Goal: Information Seeking & Learning: Learn about a topic

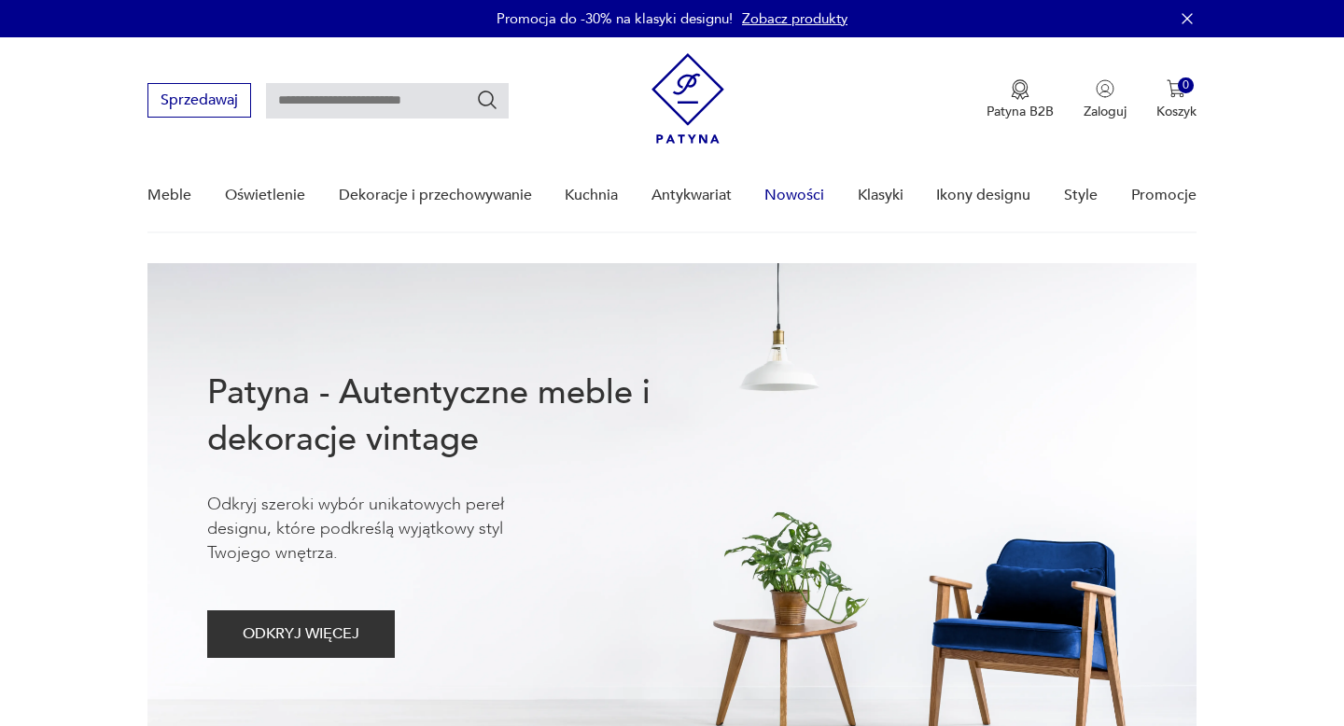
click at [788, 198] on link "Nowości" at bounding box center [794, 196] width 60 height 72
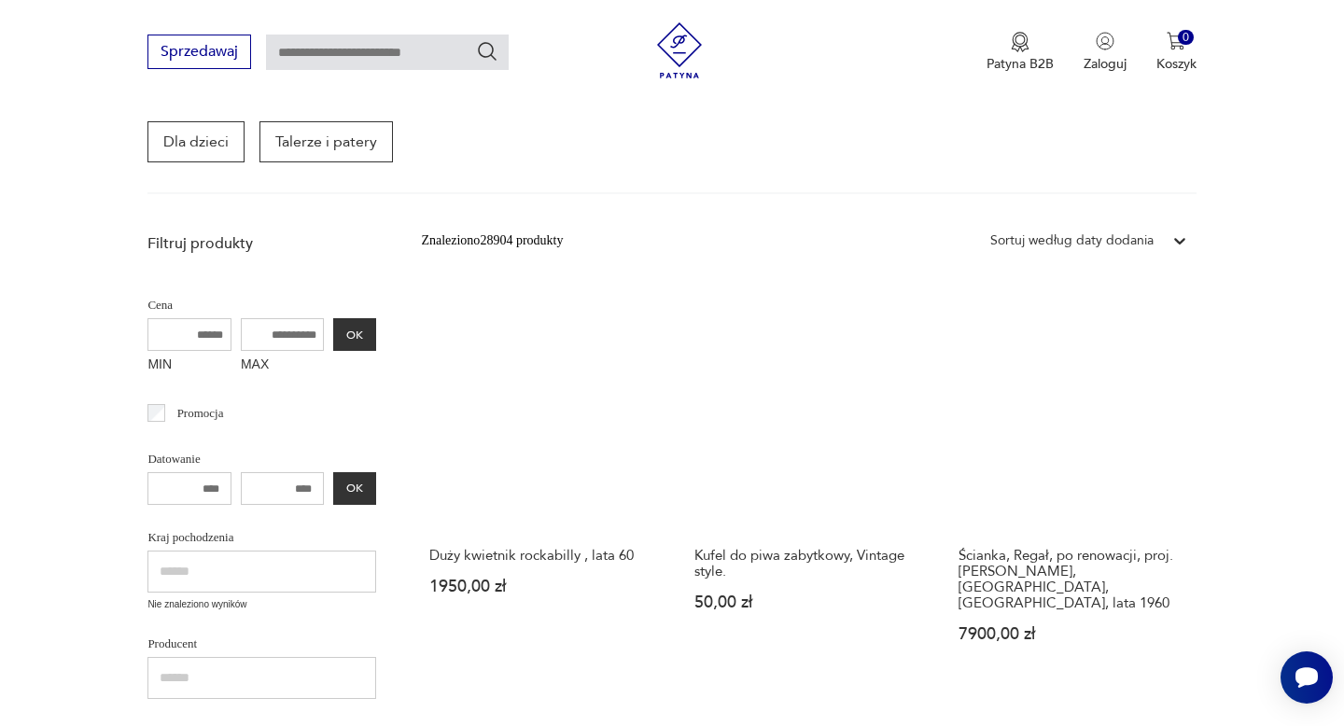
scroll to position [347, 0]
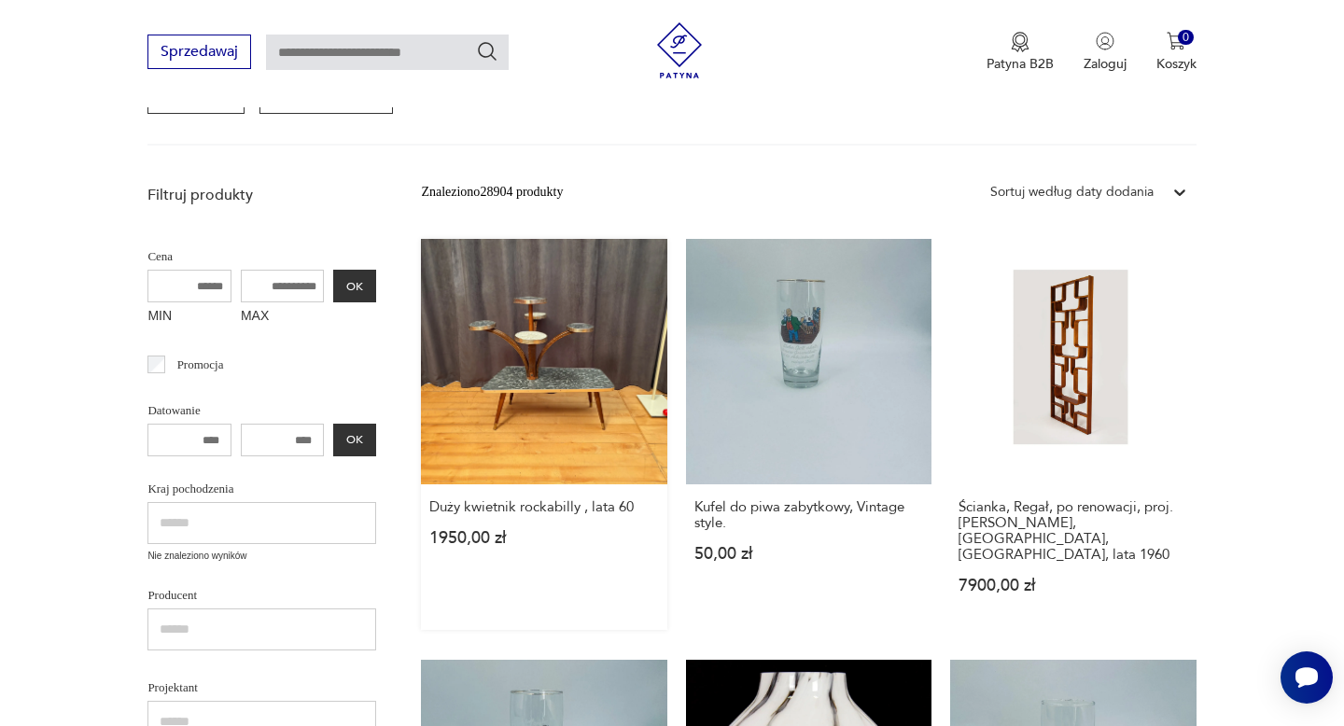
click at [577, 383] on link "Duży kwietnik rockabilly , lata 60 1950,00 zł" at bounding box center [543, 434] width 245 height 391
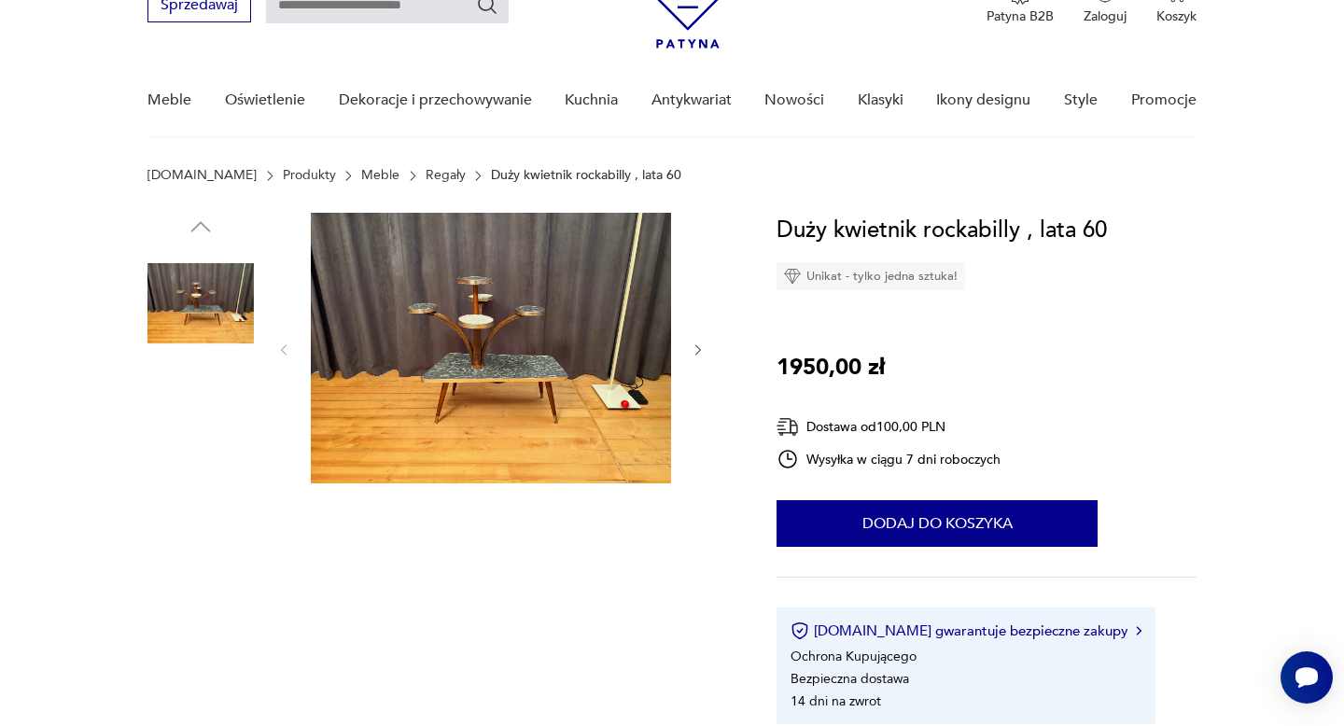
scroll to position [139, 0]
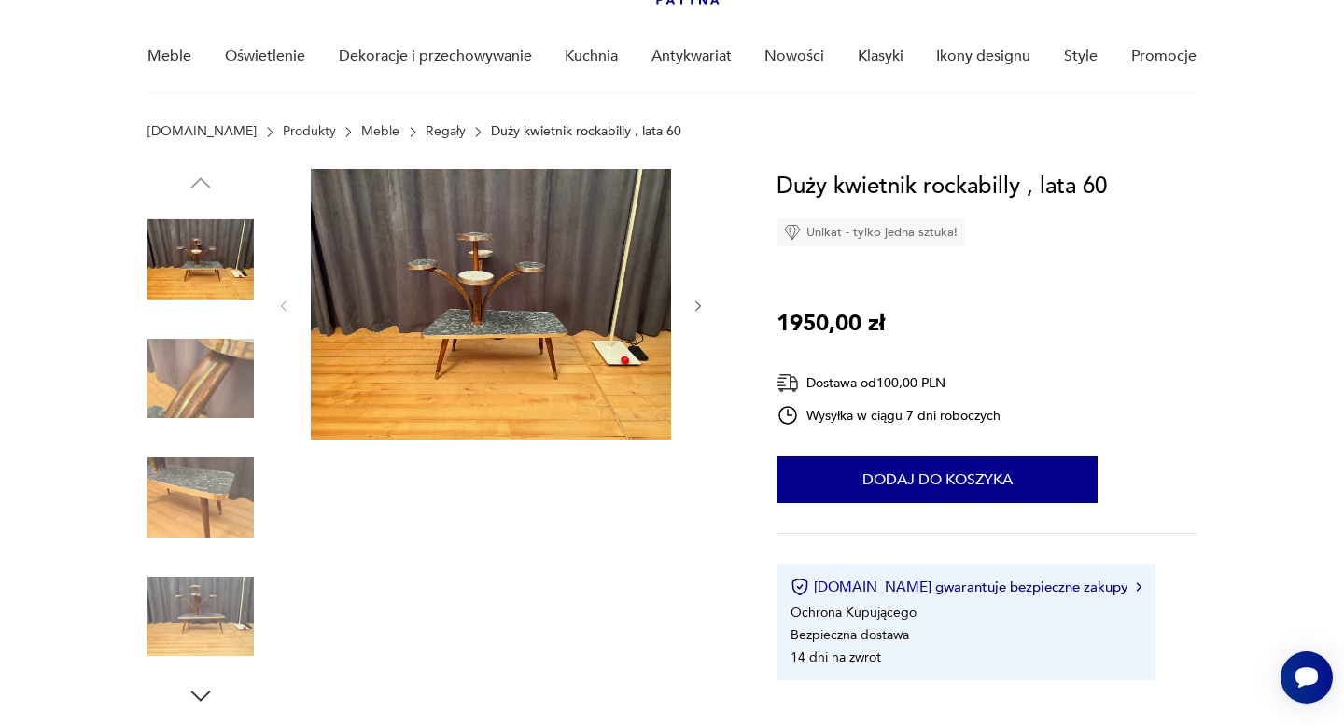
click at [528, 373] on img at bounding box center [491, 304] width 360 height 271
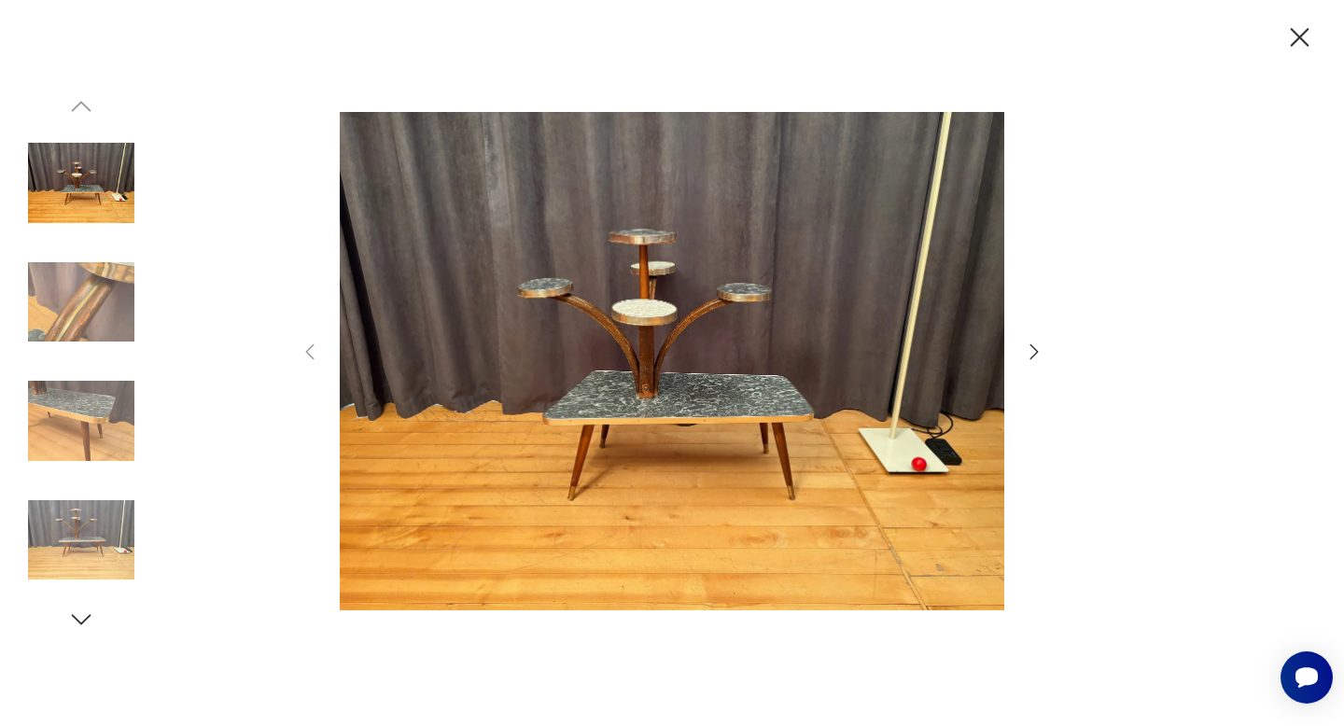
click at [1039, 353] on icon "button" at bounding box center [1034, 352] width 22 height 22
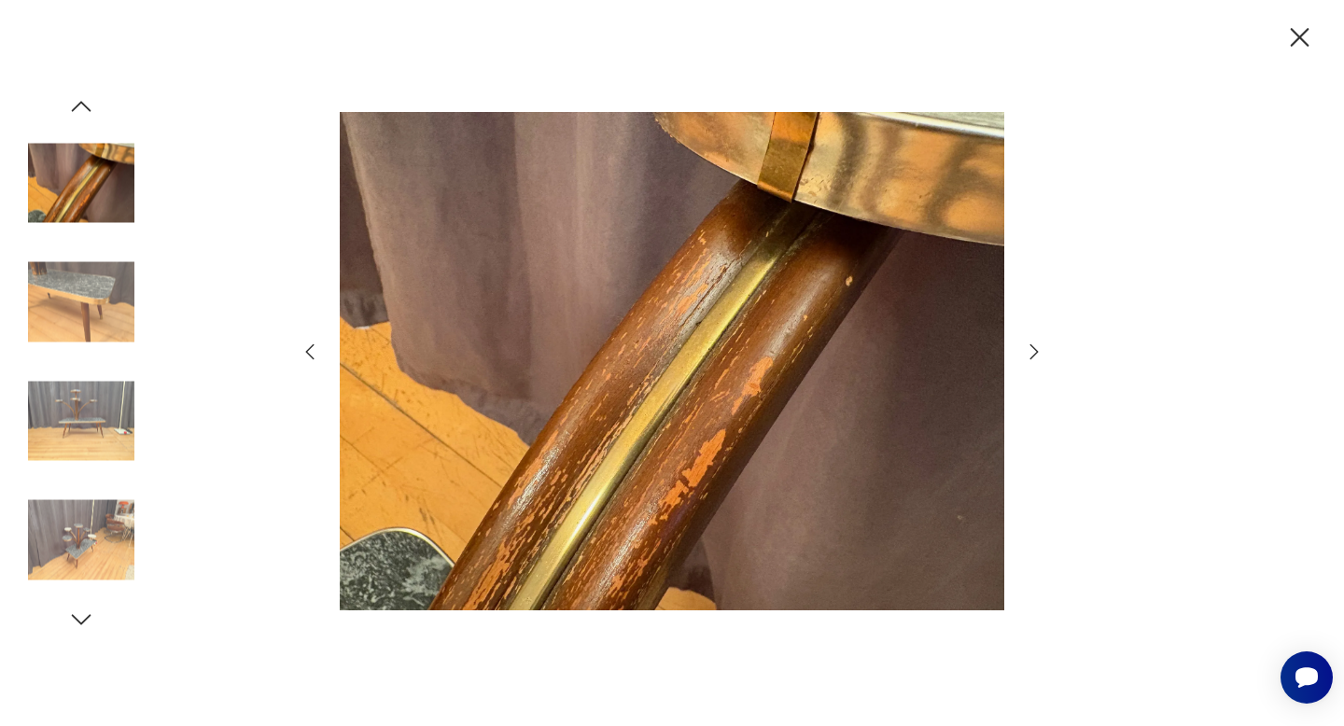
click at [1039, 353] on icon "button" at bounding box center [1034, 352] width 22 height 22
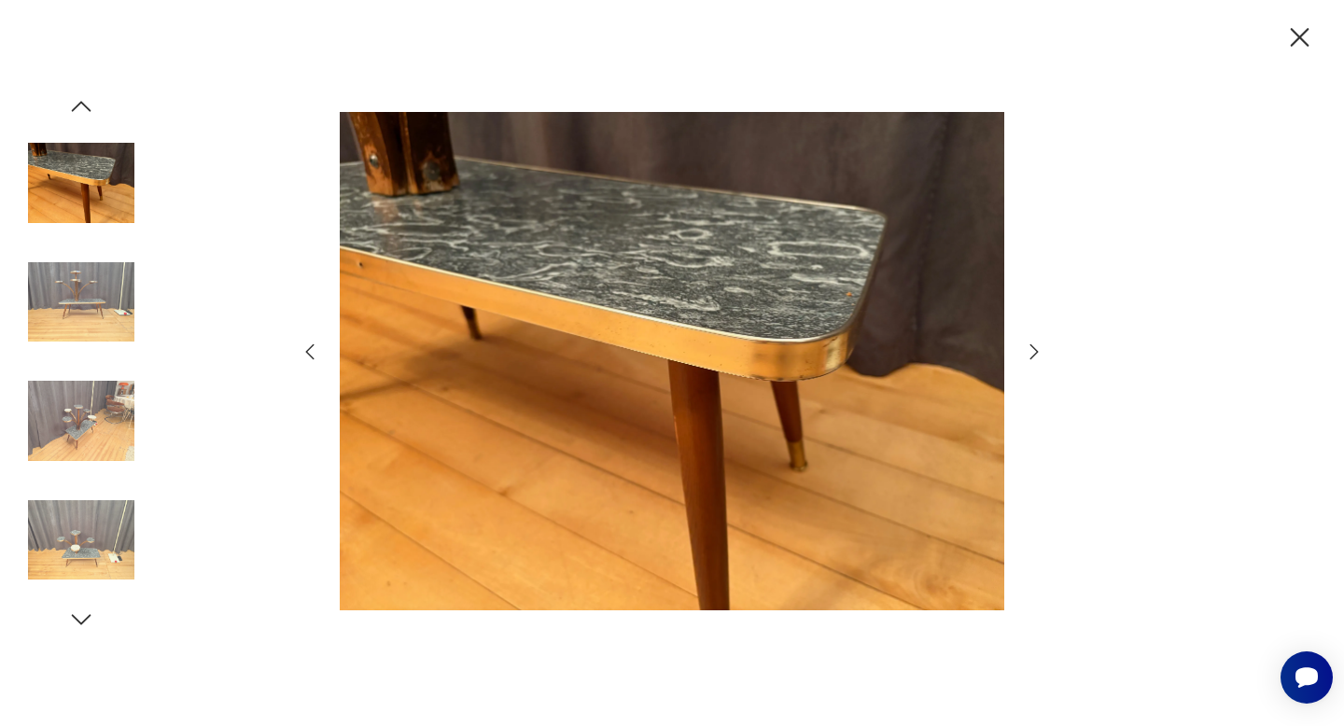
click at [1039, 353] on icon "button" at bounding box center [1034, 352] width 22 height 22
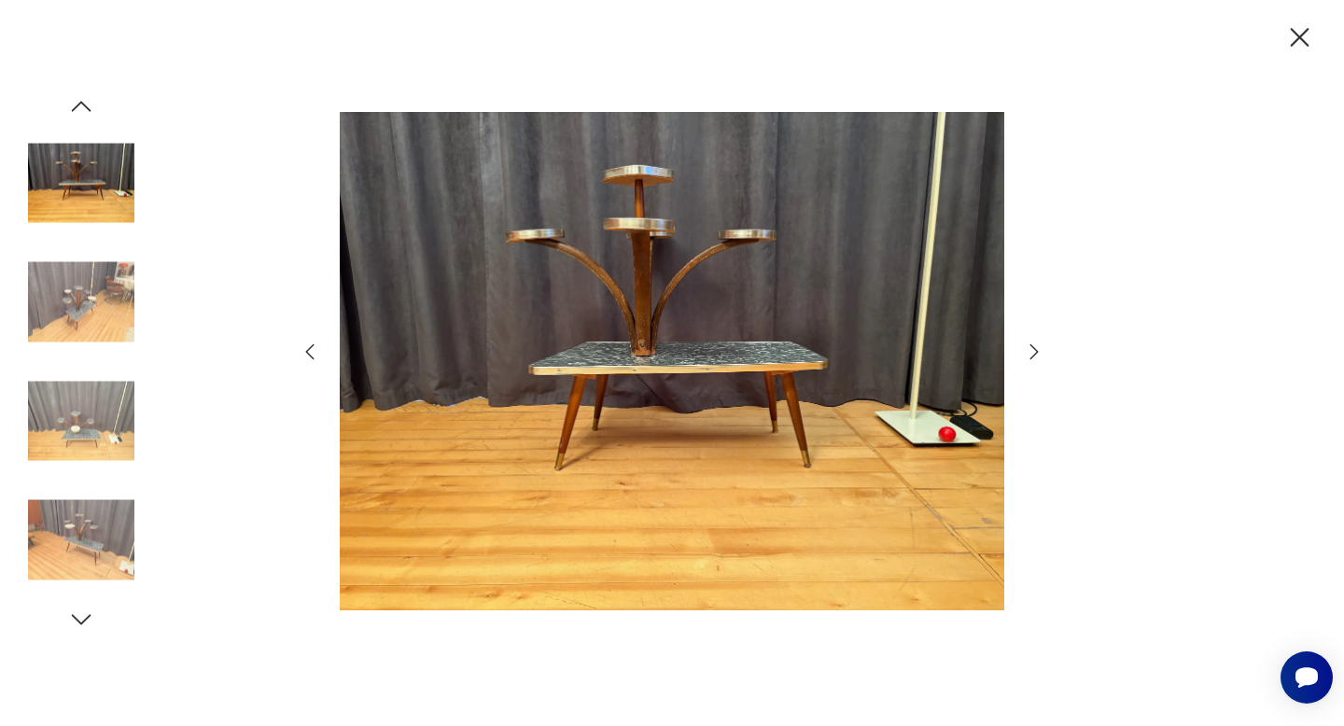
click at [1039, 353] on icon "button" at bounding box center [1034, 352] width 22 height 22
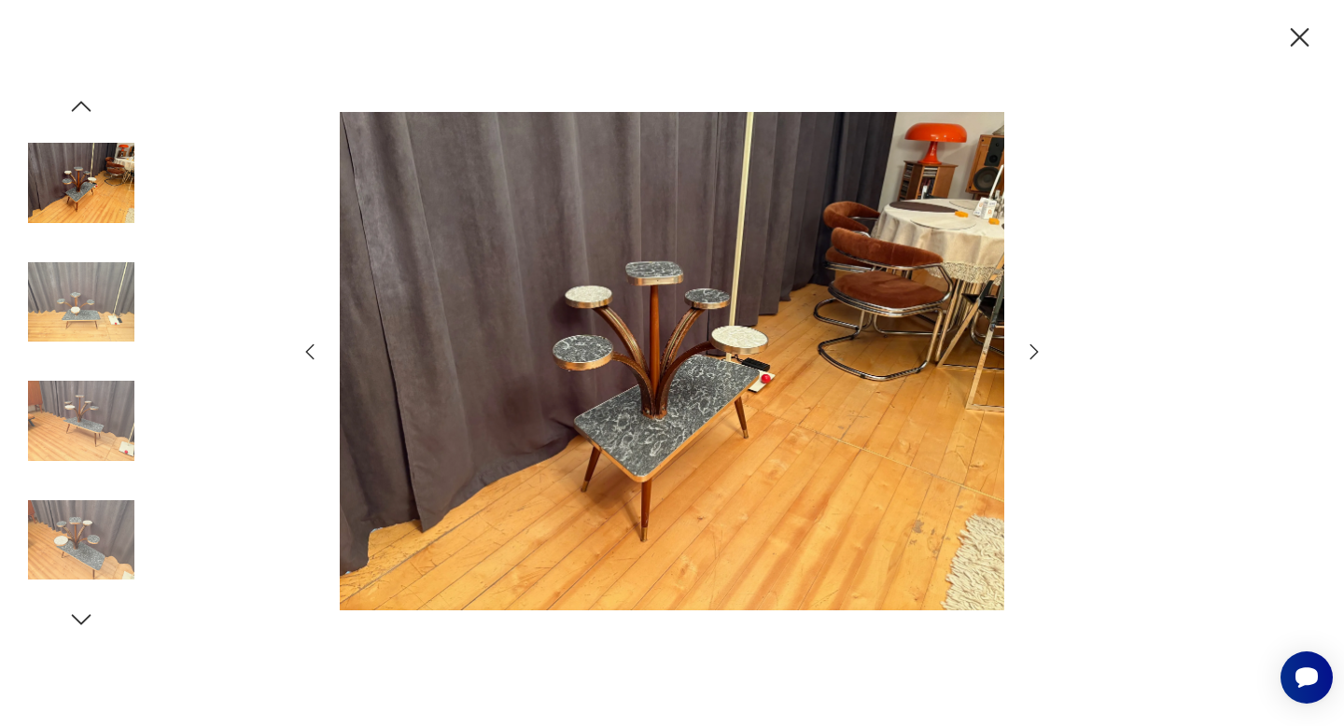
click at [1039, 353] on icon "button" at bounding box center [1034, 352] width 22 height 22
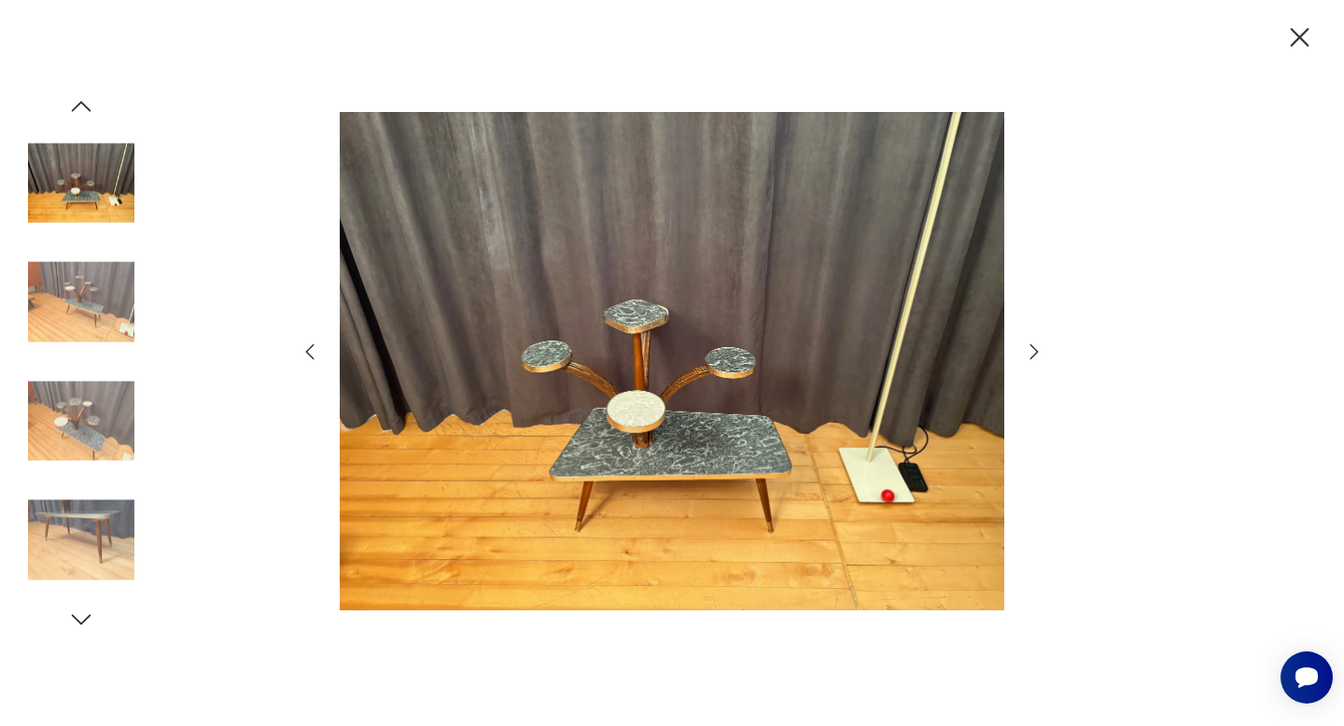
click at [1039, 353] on icon "button" at bounding box center [1034, 352] width 22 height 22
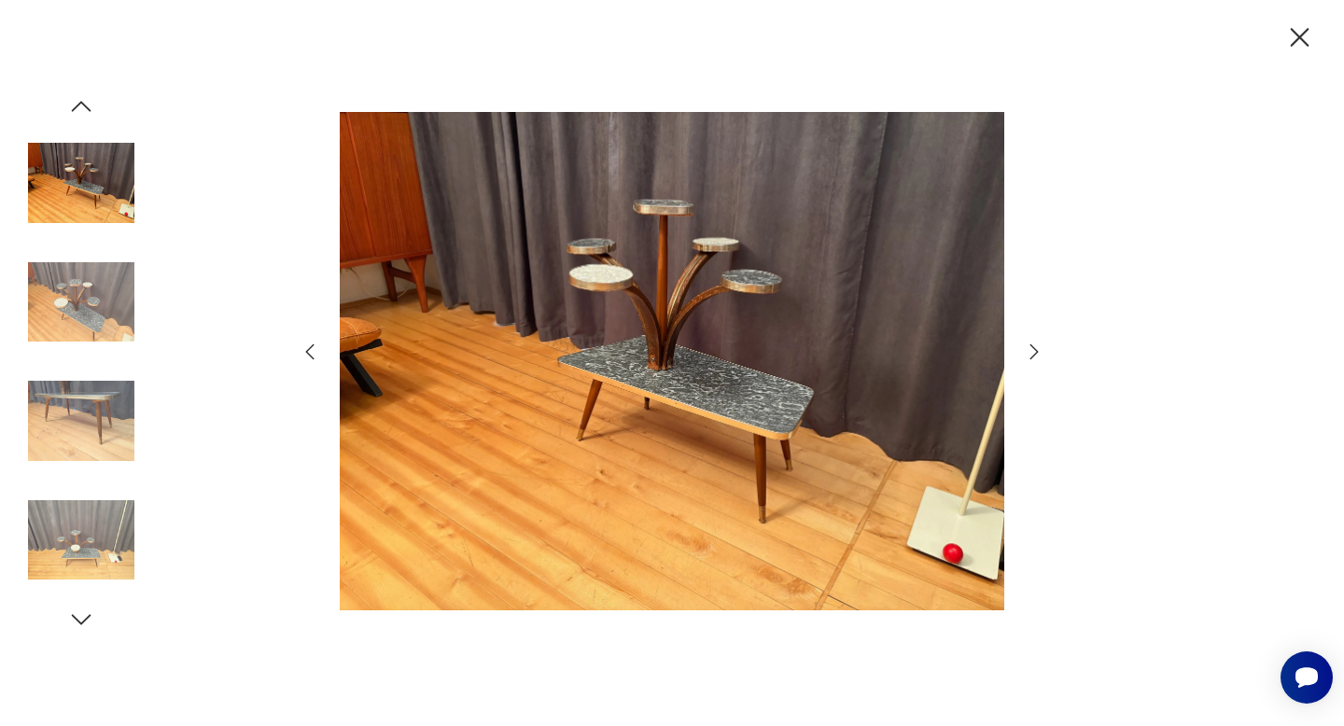
click at [1039, 353] on icon "button" at bounding box center [1034, 352] width 22 height 22
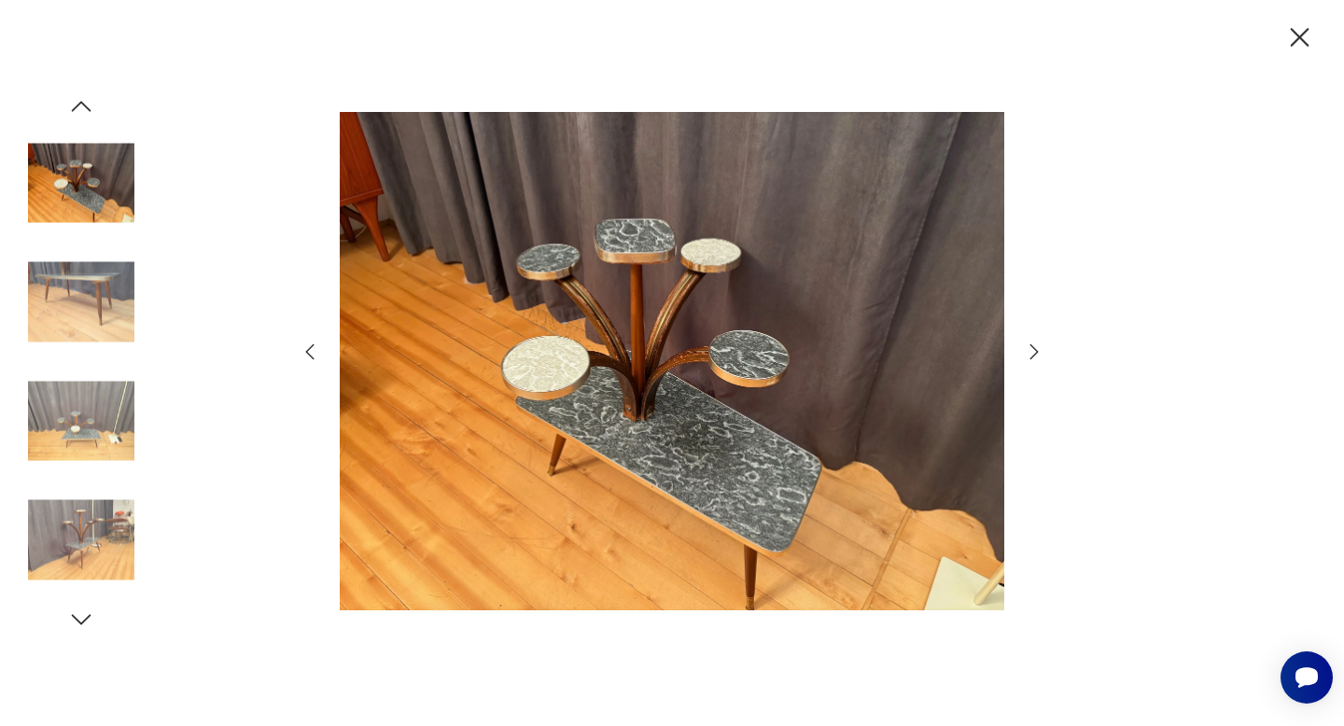
click at [1039, 353] on icon "button" at bounding box center [1034, 352] width 22 height 22
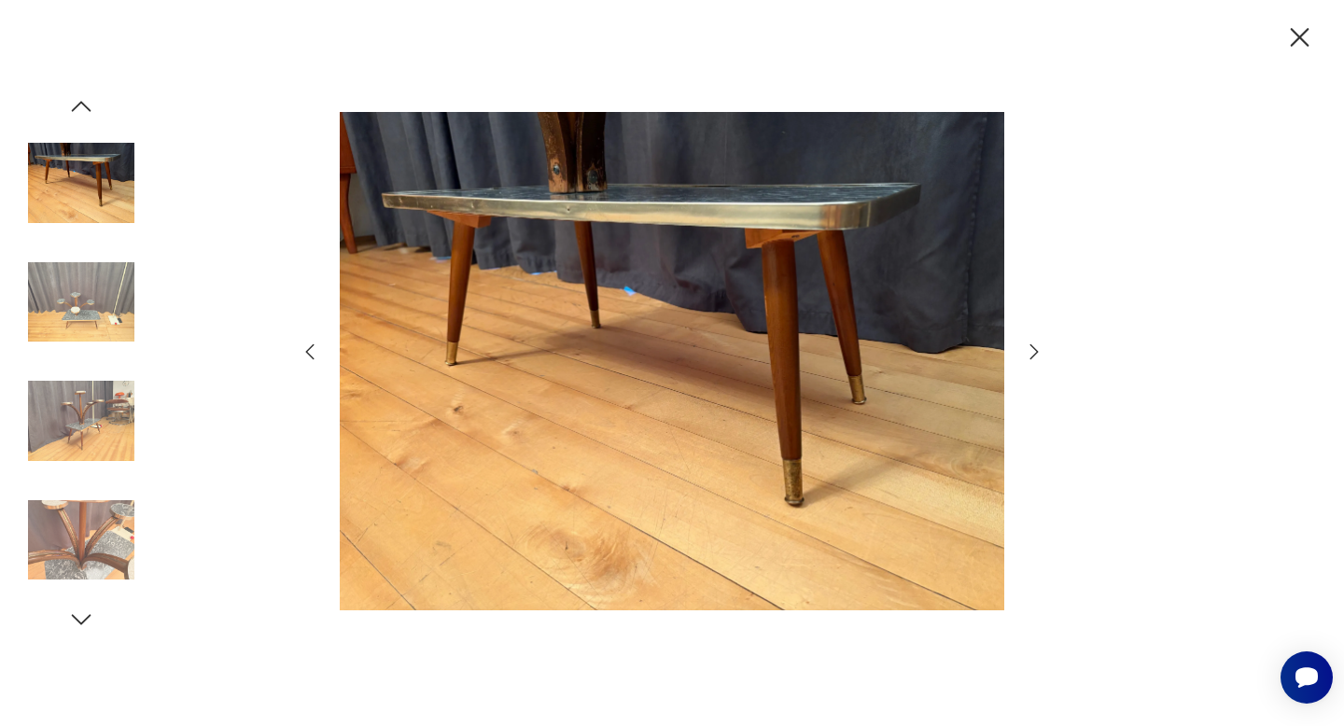
click at [1039, 353] on icon "button" at bounding box center [1034, 352] width 22 height 22
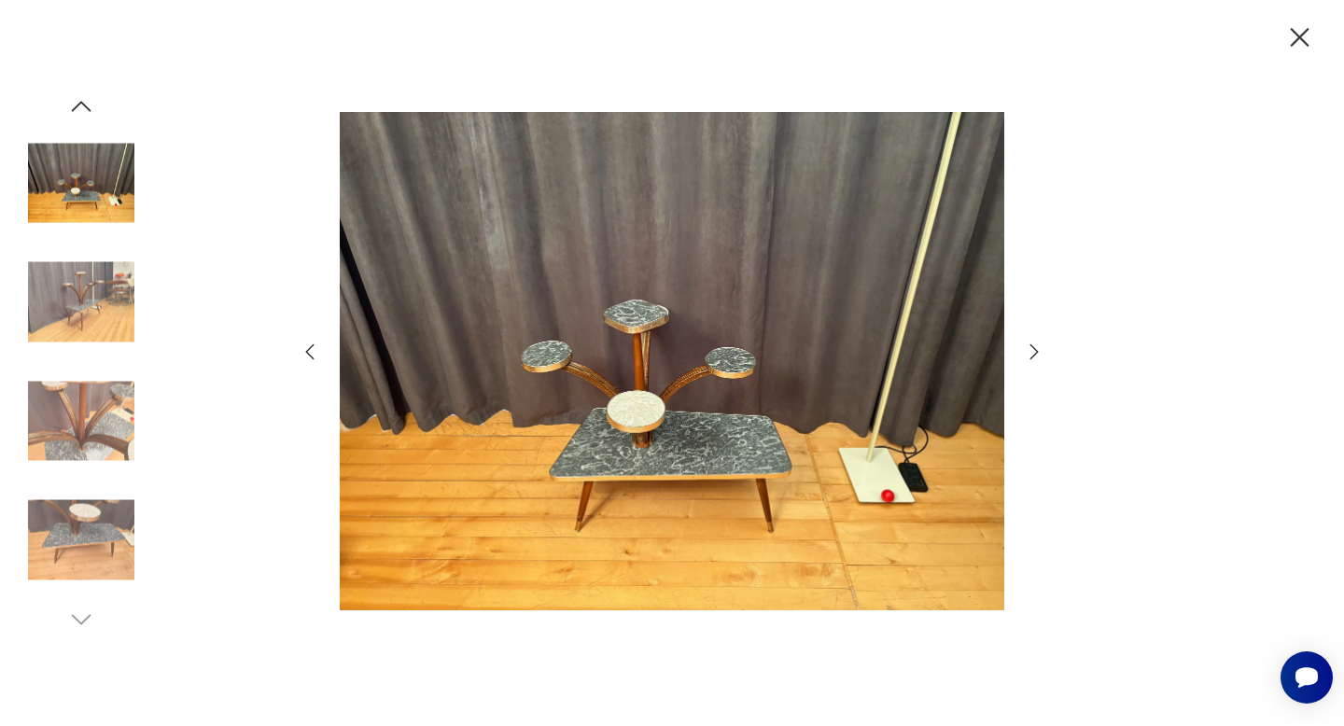
click at [1039, 353] on icon "button" at bounding box center [1034, 352] width 22 height 22
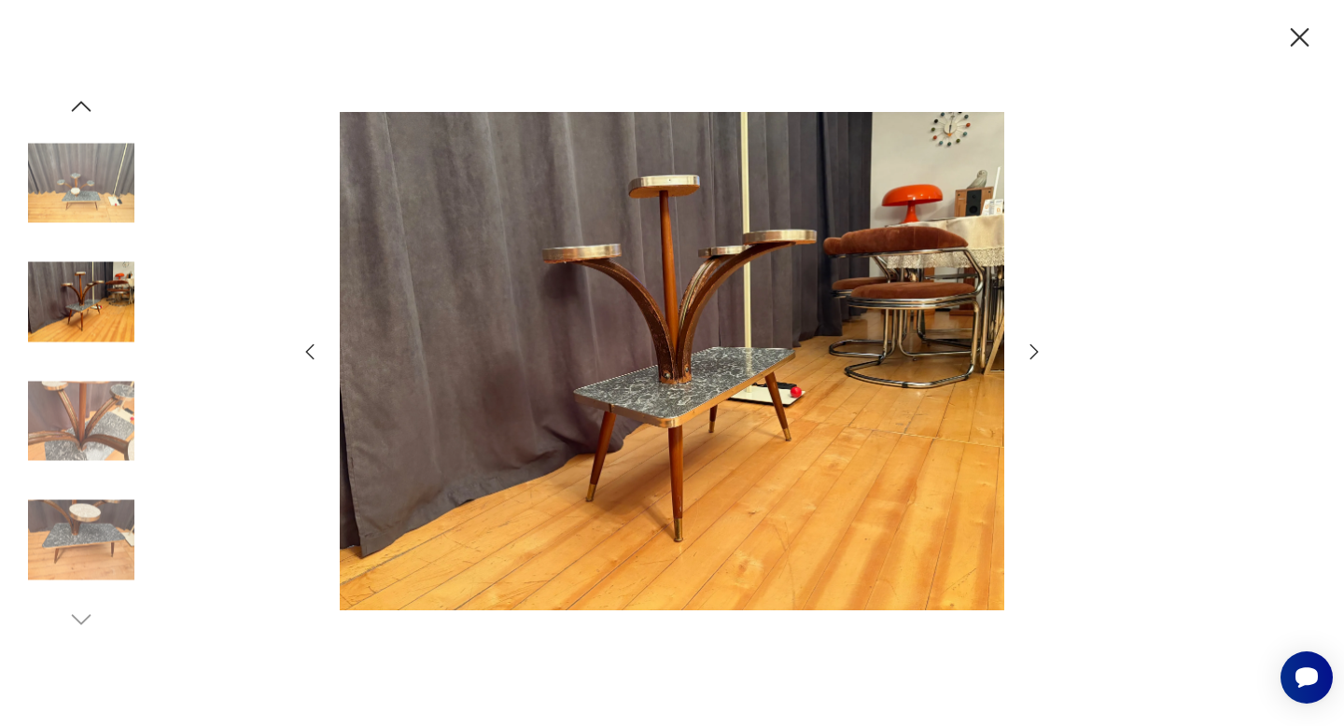
click at [1039, 353] on icon "button" at bounding box center [1034, 352] width 22 height 22
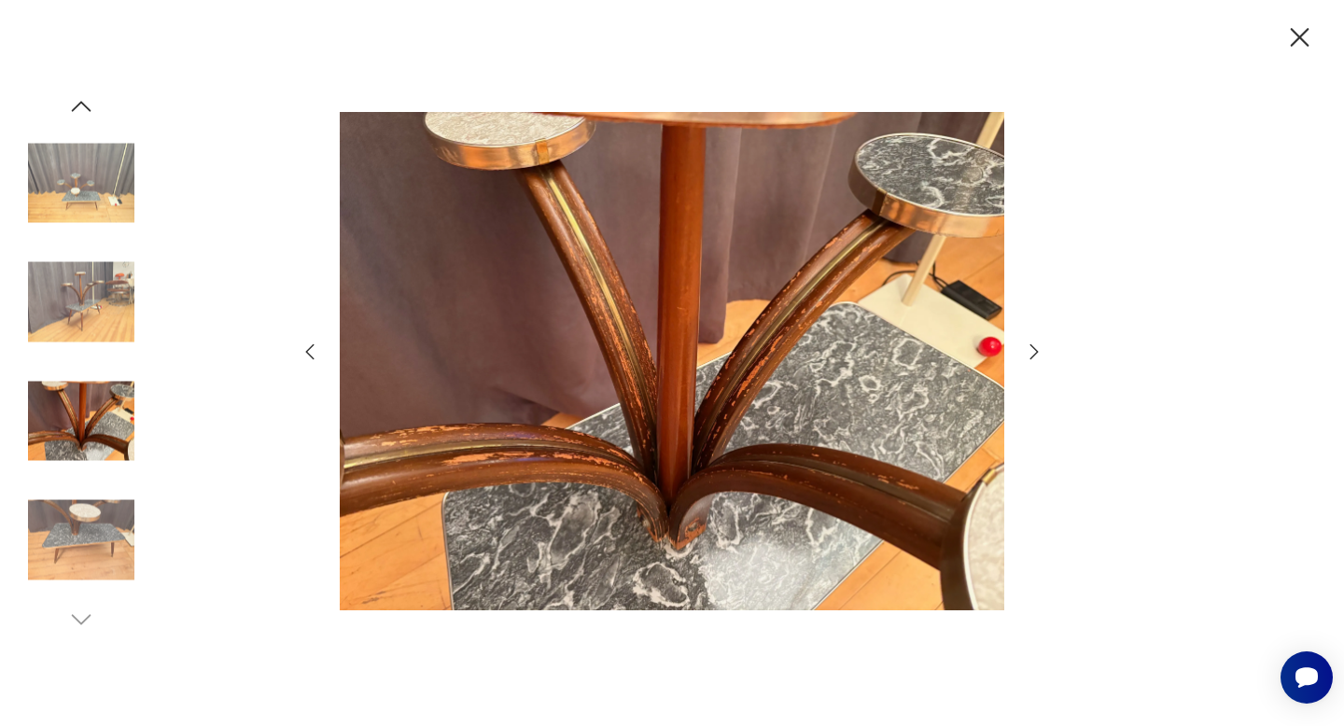
click at [1039, 353] on icon "button" at bounding box center [1034, 352] width 22 height 22
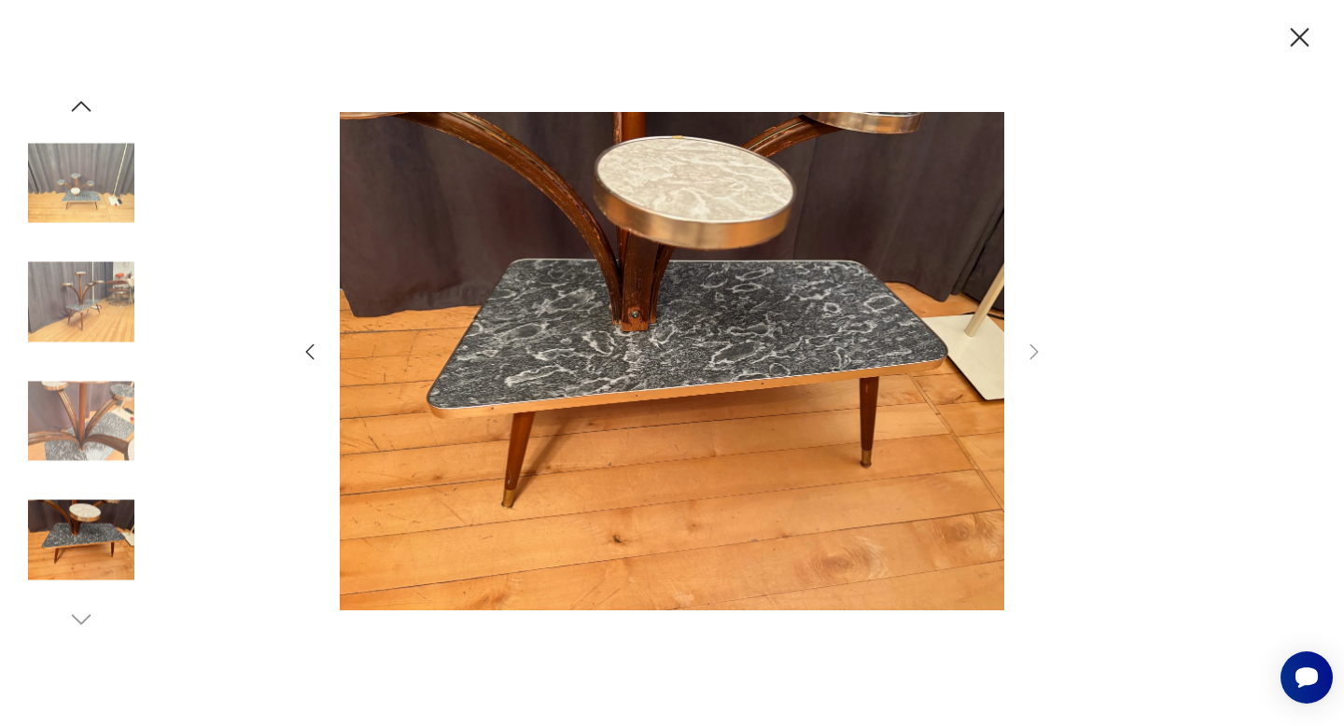
click at [1297, 35] on icon "button" at bounding box center [1299, 37] width 19 height 19
